Goal: Transaction & Acquisition: Purchase product/service

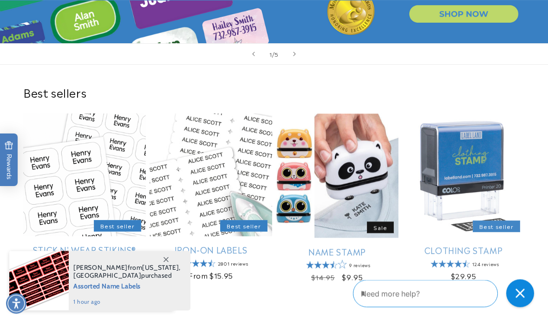
scroll to position [196, 0]
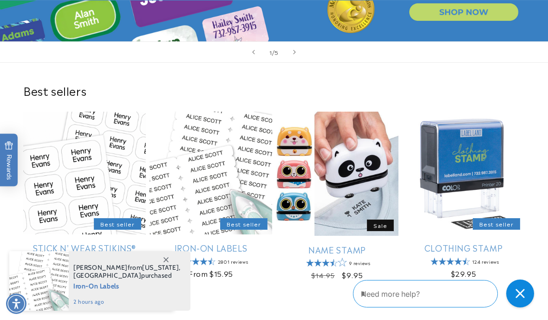
click at [344, 250] on link "Name Stamp" at bounding box center [337, 249] width 123 height 11
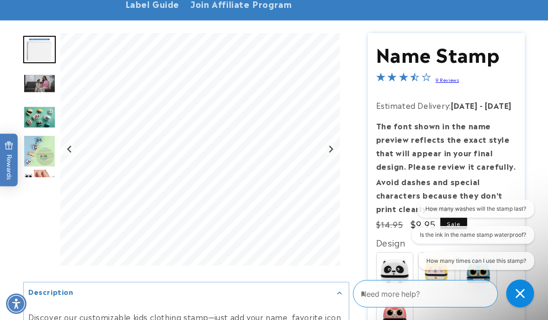
click at [331, 145] on icon "Next slide" at bounding box center [331, 148] width 4 height 7
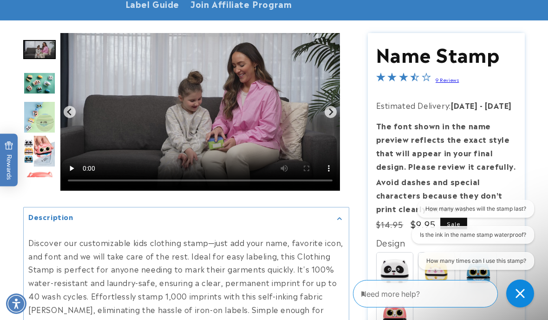
click at [334, 112] on icon "Next slide" at bounding box center [330, 111] width 7 height 7
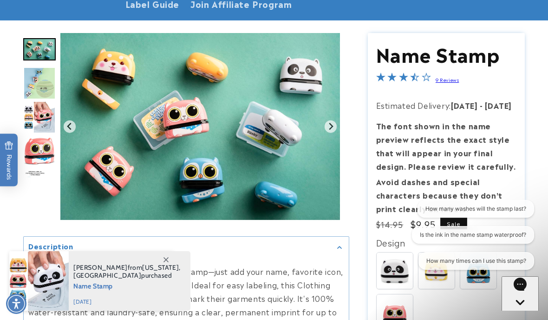
click at [334, 124] on icon "Next slide" at bounding box center [330, 126] width 7 height 7
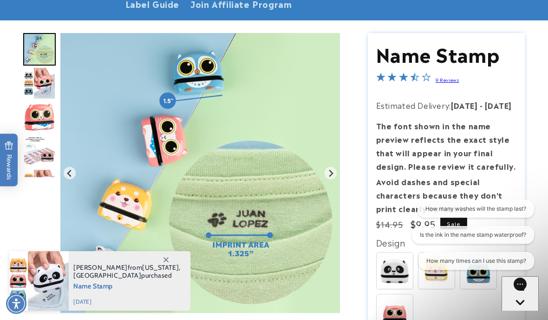
click at [333, 164] on img "Gallery Viewer" at bounding box center [200, 173] width 280 height 280
click at [334, 172] on icon "Next slide" at bounding box center [330, 172] width 7 height 7
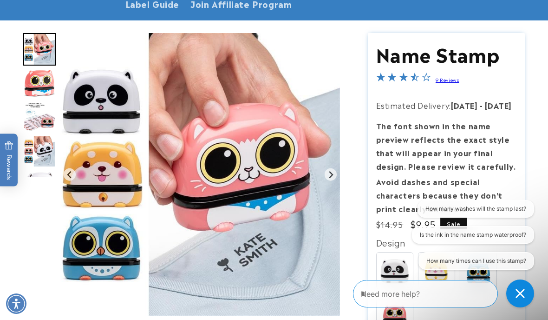
click at [326, 173] on img "Gallery Viewer" at bounding box center [200, 174] width 280 height 282
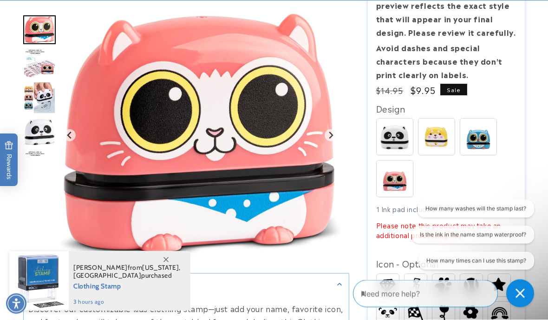
scroll to position [214, 0]
click at [437, 139] on img at bounding box center [436, 136] width 36 height 36
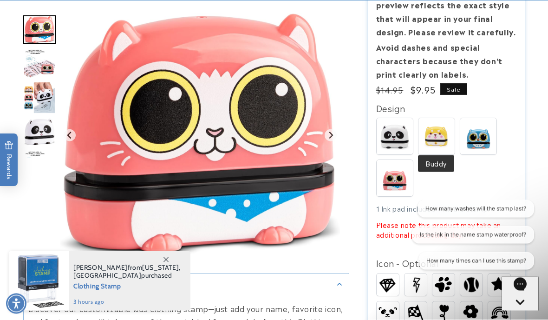
scroll to position [215, 0]
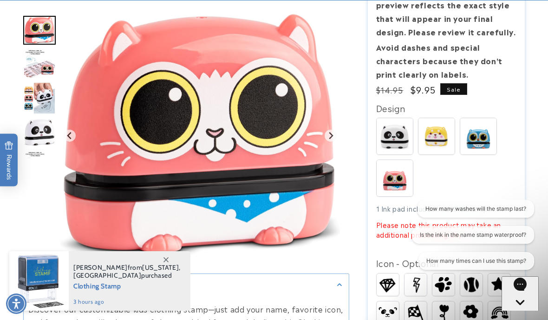
click at [480, 138] on img at bounding box center [478, 136] width 36 height 36
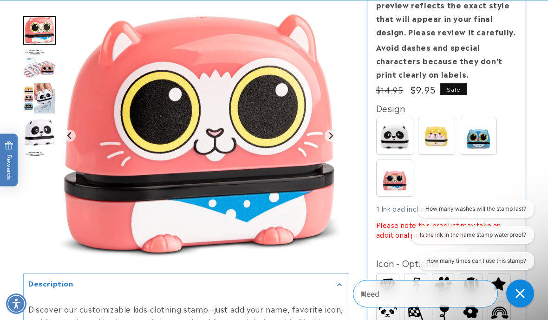
click at [435, 136] on img at bounding box center [436, 136] width 36 height 36
click at [394, 135] on img at bounding box center [395, 136] width 36 height 36
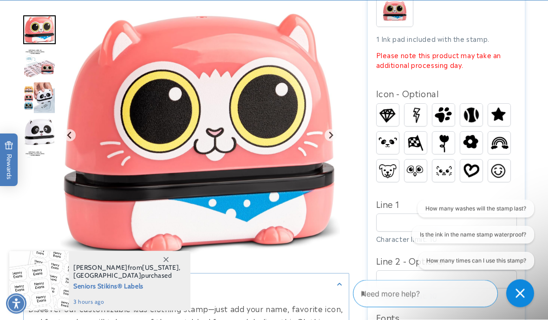
scroll to position [384, 0]
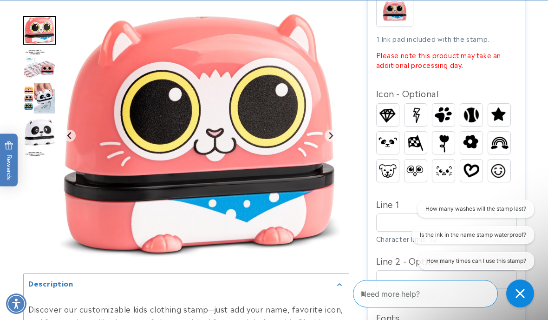
click at [448, 110] on img at bounding box center [443, 114] width 22 height 21
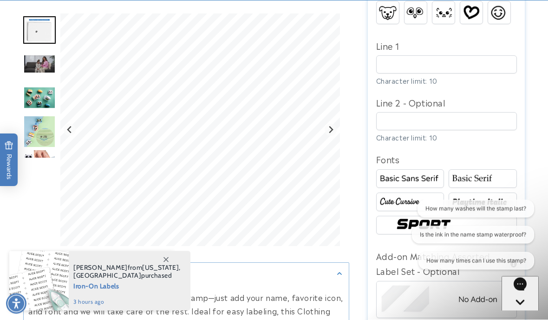
scroll to position [543, 0]
click at [417, 197] on img at bounding box center [410, 201] width 65 height 11
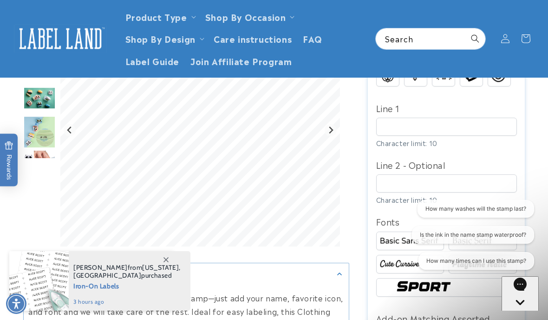
scroll to position [460, 0]
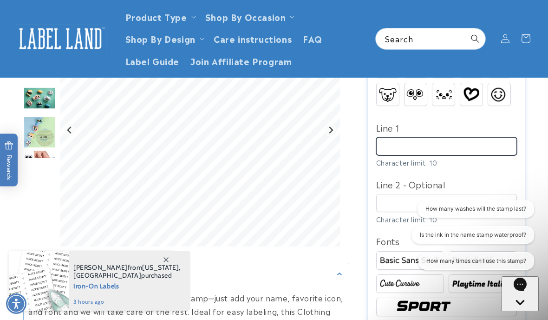
click at [430, 140] on input "Line 1" at bounding box center [446, 146] width 141 height 18
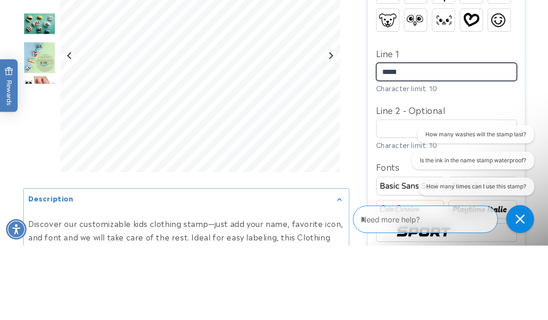
type input "*****"
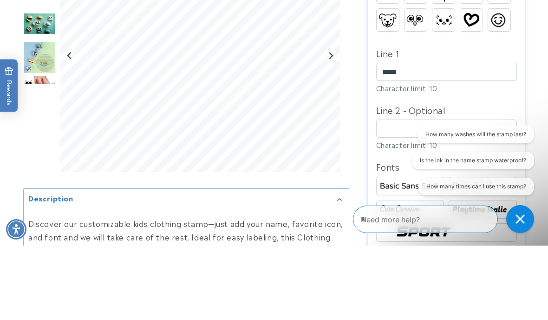
click at [523, 103] on section "Name Stamp Name Stamp 9 Reviews Estimated Delivery: [DATE] - [DATE] The font sh…" at bounding box center [446, 144] width 157 height 982
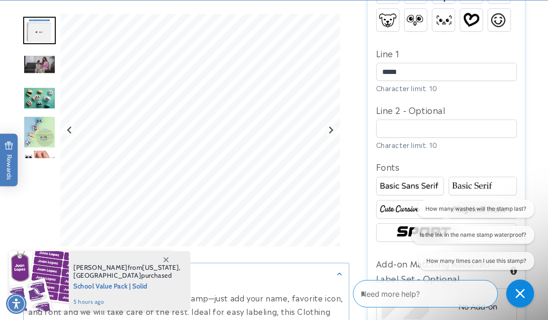
click at [418, 207] on img at bounding box center [410, 208] width 65 height 11
click at [500, 204] on img at bounding box center [482, 208] width 65 height 11
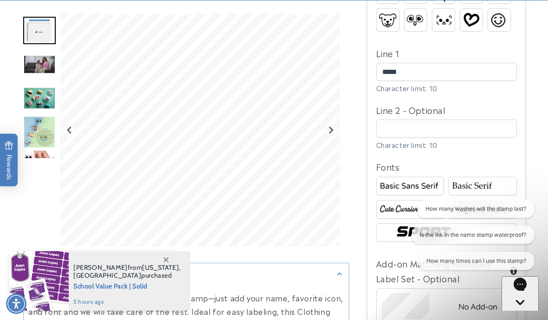
click at [501, 210] on img at bounding box center [482, 208] width 65 height 11
click at [488, 189] on img at bounding box center [482, 185] width 65 height 11
click at [418, 207] on img at bounding box center [410, 208] width 65 height 11
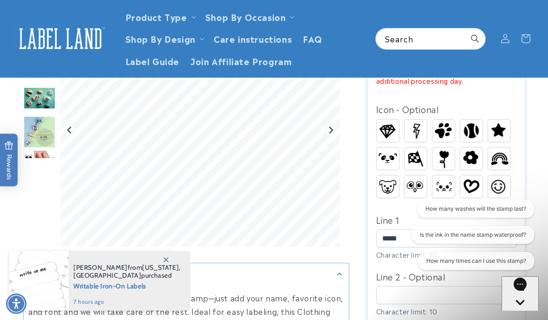
scroll to position [368, 0]
click at [388, 124] on img at bounding box center [388, 131] width 22 height 20
click at [501, 128] on img at bounding box center [499, 131] width 22 height 20
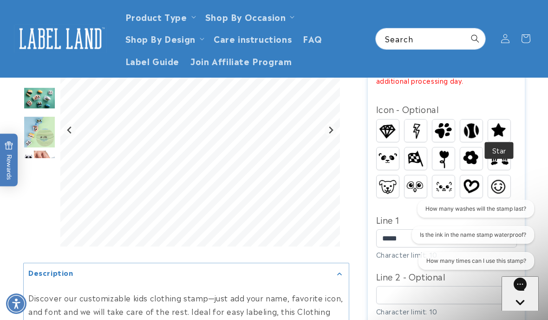
click at [451, 153] on img at bounding box center [443, 158] width 18 height 22
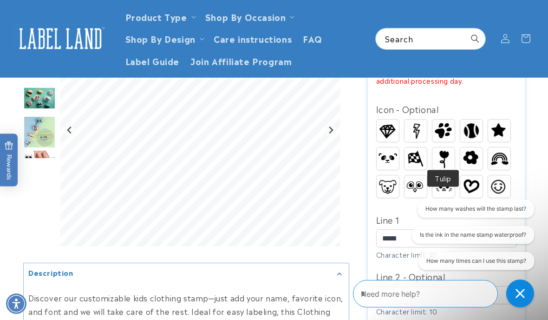
click at [501, 156] on img at bounding box center [499, 158] width 22 height 17
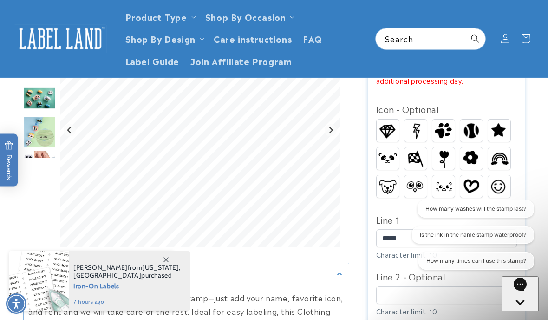
click at [471, 182] on img at bounding box center [471, 186] width 22 height 18
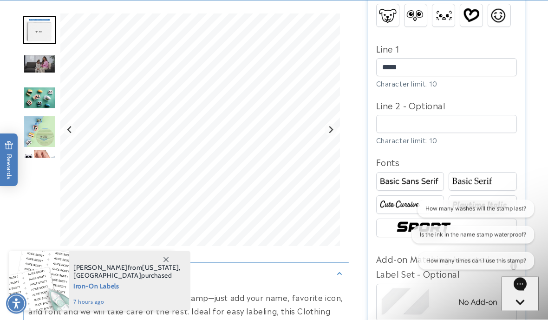
scroll to position [540, 0]
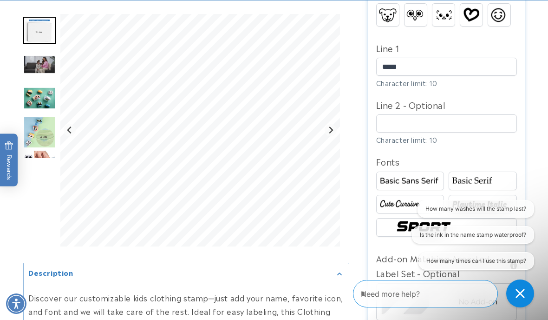
click at [37, 96] on img "Go to slide 4" at bounding box center [39, 98] width 33 height 22
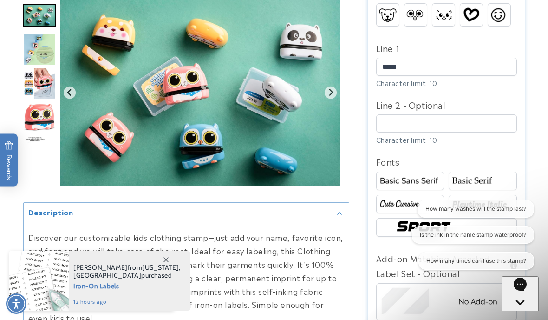
scroll to position [579, 0]
